Goal: Task Accomplishment & Management: Complete application form

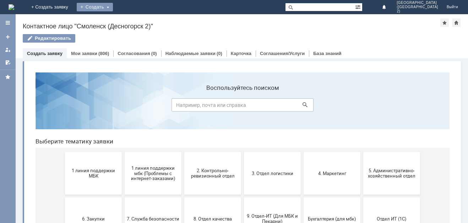
click at [113, 8] on div "Создать" at bounding box center [95, 7] width 36 height 9
click at [132, 23] on link "Заявка" at bounding box center [105, 21] width 54 height 9
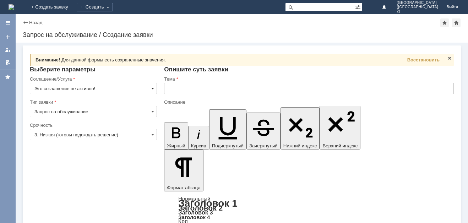
click at [152, 88] on span at bounding box center [152, 89] width 3 height 6
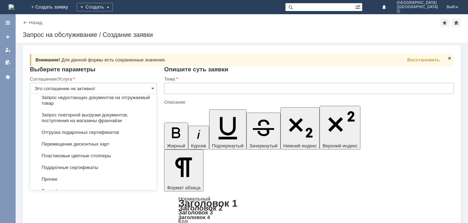
scroll to position [319, 0]
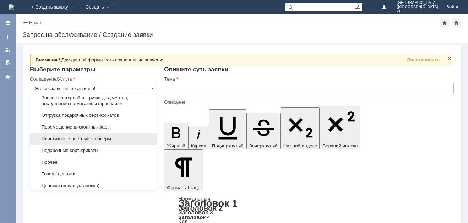
click at [85, 142] on span "Пластиковые цветные стопперы" at bounding box center [93, 139] width 118 height 6
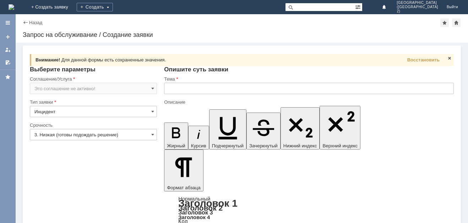
type input "Пластиковые цветные стопперы"
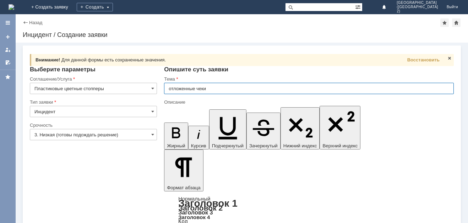
click at [153, 113] on span at bounding box center [152, 112] width 3 height 6
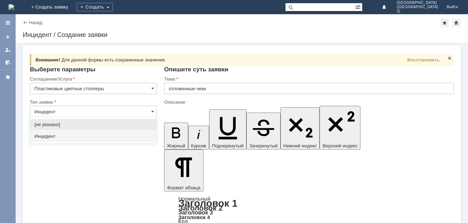
click at [63, 126] on span "[не указано]" at bounding box center [93, 125] width 118 height 6
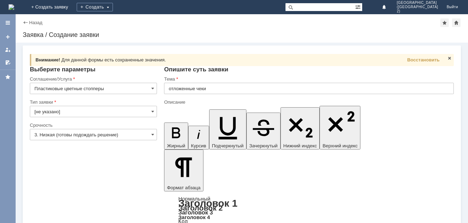
type input "[не указано]"
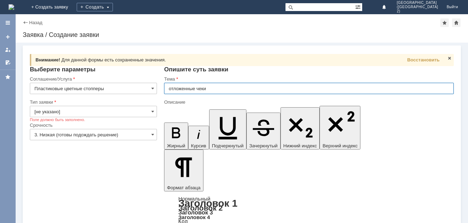
click at [151, 111] on input "[не указано]" at bounding box center [93, 111] width 127 height 11
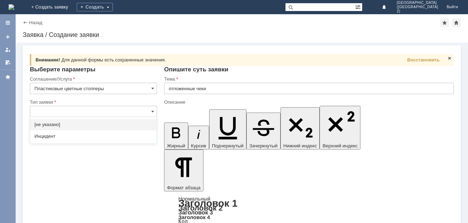
click at [53, 124] on span "[не указано]" at bounding box center [93, 125] width 118 height 6
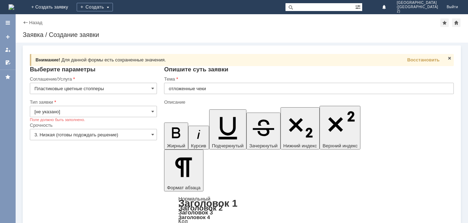
type input "[не указано]"
click at [152, 136] on span at bounding box center [152, 135] width 3 height 6
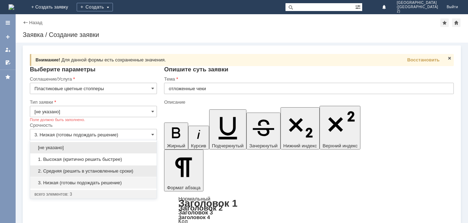
click at [68, 172] on span "2. Средняя (решить в установленные сроки)" at bounding box center [93, 171] width 118 height 6
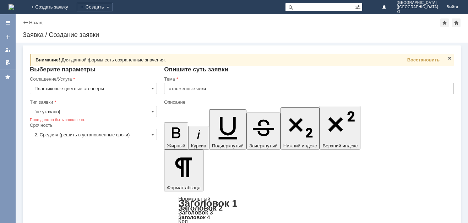
type input "2. Средняя (решить в установленные сроки)"
click at [151, 113] on input "[не указано]" at bounding box center [93, 111] width 127 height 11
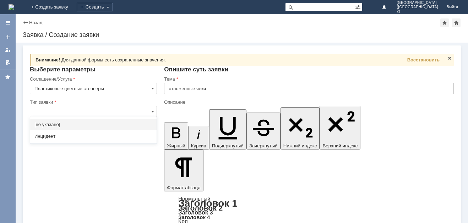
click at [52, 111] on input "text" at bounding box center [93, 111] width 127 height 11
click at [50, 137] on span "Инцидент" at bounding box center [93, 137] width 118 height 6
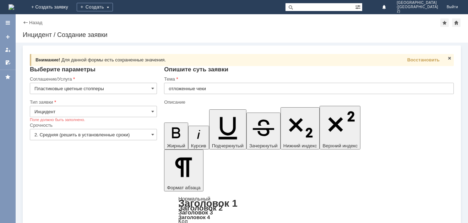
type input "Инцидент"
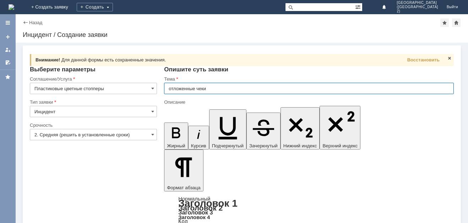
click at [215, 88] on input "отложенные чеки" at bounding box center [309, 88] width 290 height 11
type input "о"
type input "стоперы"
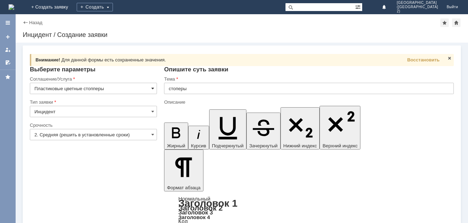
click at [152, 88] on span at bounding box center [152, 89] width 3 height 6
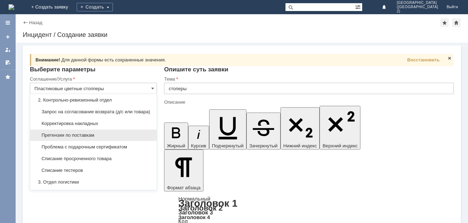
scroll to position [142, 0]
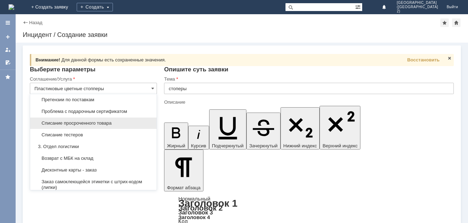
click at [98, 126] on span "Списание просроченного товара" at bounding box center [93, 123] width 118 height 6
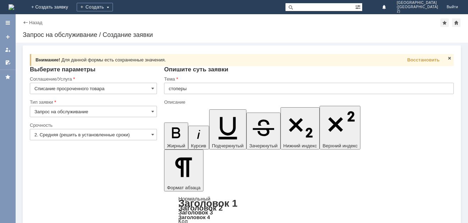
scroll to position [0, 0]
type input "Списание просроченного товара"
